Goal: Navigation & Orientation: Find specific page/section

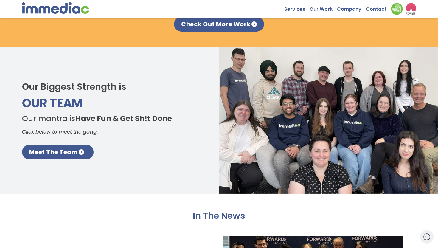
scroll to position [790, 0]
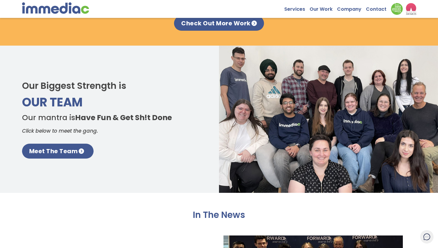
click at [131, 146] on p "Meet The Team" at bounding box center [110, 151] width 176 height 15
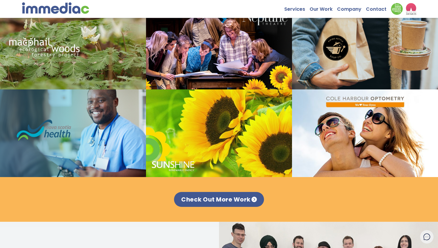
scroll to position [552, 0]
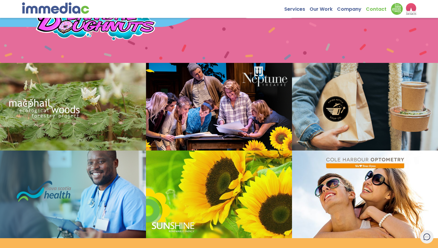
click at [375, 9] on link "Contact" at bounding box center [378, 7] width 25 height 9
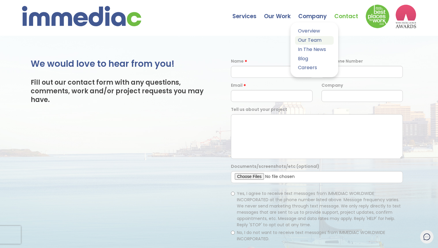
click at [306, 40] on link "Our Team" at bounding box center [314, 40] width 39 height 9
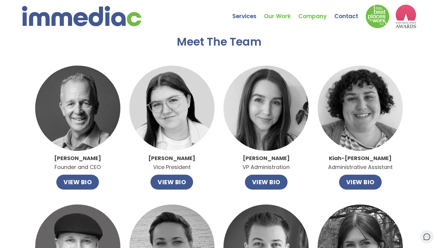
click at [276, 16] on link "Our Work" at bounding box center [281, 11] width 34 height 21
